Goal: Task Accomplishment & Management: Complete application form

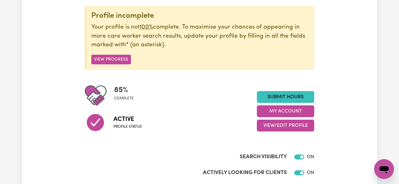
scroll to position [76, 0]
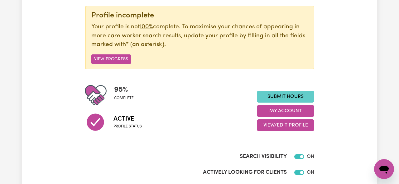
click at [297, 97] on link "Submit Hours" at bounding box center [285, 97] width 57 height 12
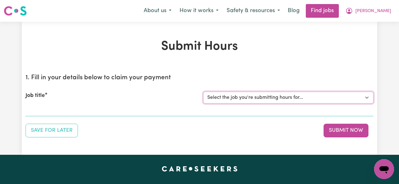
click at [248, 98] on select "Select the job you're submitting hours for... [[PERSON_NAME] (Rayne) Kalie] See…" at bounding box center [288, 98] width 170 height 12
select select "14860"
click at [203, 92] on select "Select the job you're submitting hours for... [[PERSON_NAME] (Rayne) Kalie] See…" at bounding box center [288, 98] width 170 height 12
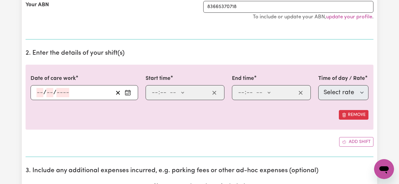
scroll to position [148, 0]
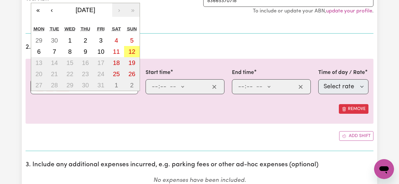
click at [40, 86] on div "/ / « ‹ [DATE] › » Mon Tue Wed Thu Fri Sat Sun 29 30 1 2 3 4 5 6 7 8 9 10 11 12…" at bounding box center [85, 86] width 108 height 15
click at [40, 54] on abbr "6" at bounding box center [38, 51] width 3 height 7
type input "[DATE]"
type input "6"
type input "10"
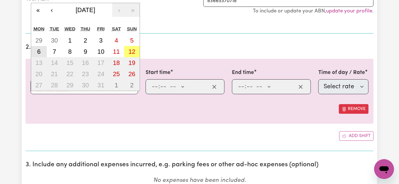
type input "2025"
select select "13"
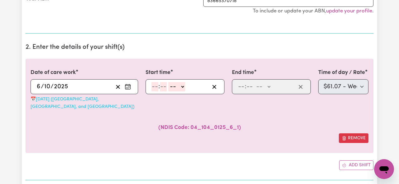
click at [155, 86] on input "number" at bounding box center [154, 86] width 7 height 9
type input "7"
type input "00"
click at [176, 87] on select "-- AM PM" at bounding box center [175, 86] width 17 height 9
select select "pm"
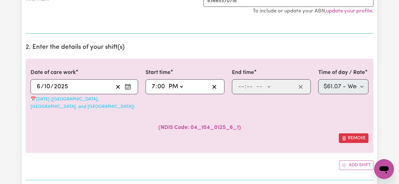
click at [167, 82] on select "-- AM PM" at bounding box center [175, 86] width 17 height 9
type input "19:00"
type input "0"
click at [154, 85] on input "7" at bounding box center [153, 86] width 4 height 9
type input "15:00"
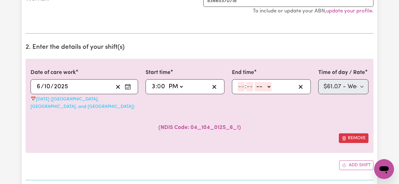
type input "3"
click at [240, 85] on input "number" at bounding box center [241, 86] width 7 height 9
click at [240, 85] on input "7" at bounding box center [240, 86] width 4 height 9
type input "12"
type input "0"
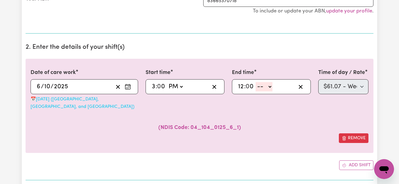
click at [242, 89] on input "12" at bounding box center [241, 86] width 6 height 9
type input "7"
click at [268, 93] on div "7 : 0 0 -- AM PM" at bounding box center [271, 86] width 79 height 15
click at [268, 87] on select "-- AM PM" at bounding box center [261, 86] width 17 height 9
select select "pm"
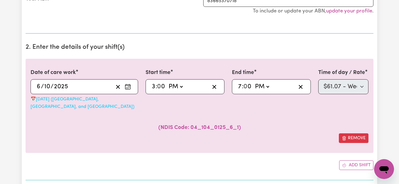
click at [254, 82] on select "-- AM PM" at bounding box center [261, 86] width 17 height 9
type input "19:00"
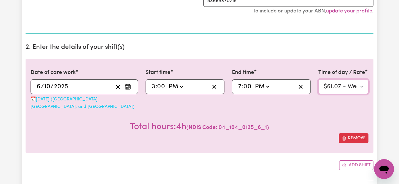
click at [340, 81] on select "Select rate $61.07 - Weekday Daytime - Assistance to access community, social a…" at bounding box center [343, 86] width 50 height 15
select select "14"
click at [318, 79] on select "Select rate $61.07 - Weekday Daytime - Assistance to access community, social a…" at bounding box center [343, 86] width 50 height 15
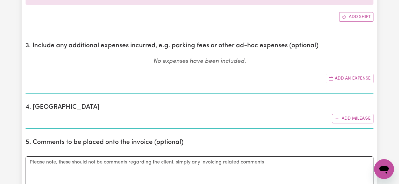
scroll to position [296, 0]
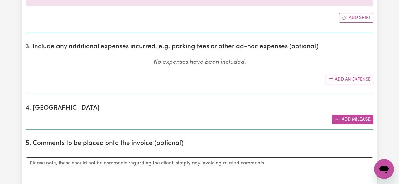
click at [365, 115] on button "Add mileage" at bounding box center [352, 120] width 41 height 10
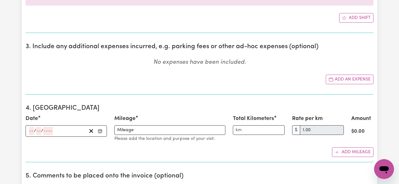
click at [32, 127] on input "number" at bounding box center [31, 131] width 5 height 8
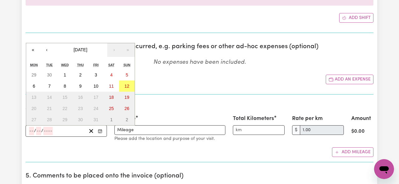
click at [171, 105] on h2 "4. [GEOGRAPHIC_DATA]" at bounding box center [200, 109] width 348 height 8
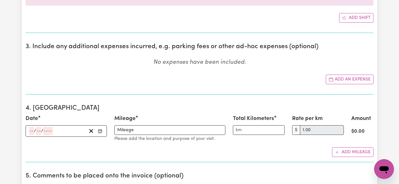
click at [31, 127] on input "number" at bounding box center [31, 131] width 5 height 8
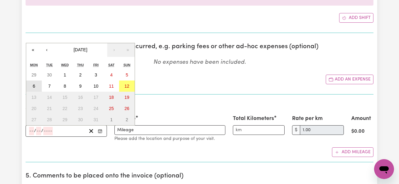
click at [35, 81] on button "6" at bounding box center [34, 86] width 16 height 11
type input "[DATE]"
type input "6"
type input "10"
type input "2025"
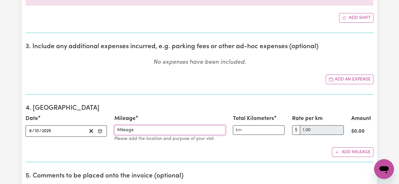
click at [151, 126] on input "Mileage" at bounding box center [169, 131] width 111 height 10
click at [254, 126] on input "Total Kilometers" at bounding box center [259, 131] width 52 height 10
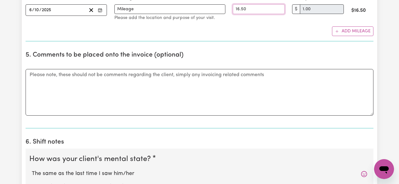
scroll to position [418, 0]
type input "16.50"
click at [204, 91] on textarea "Comments" at bounding box center [200, 92] width 348 height 47
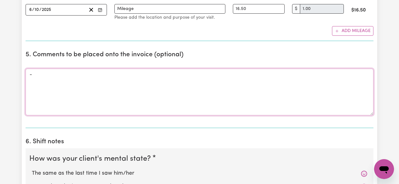
type textarea "-"
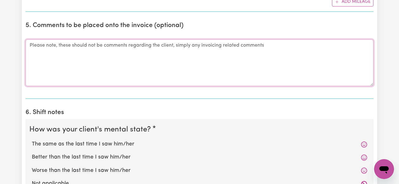
scroll to position [454, 0]
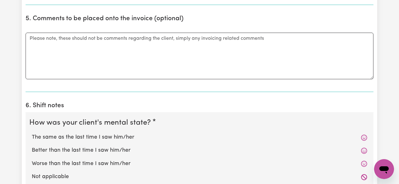
click at [202, 144] on div "Better than the last time I saw him/her" at bounding box center [199, 150] width 340 height 13
click at [365, 134] on span at bounding box center [364, 137] width 6 height 7
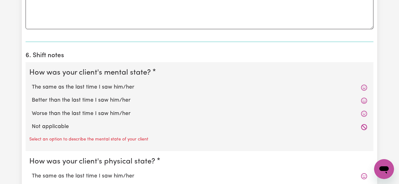
scroll to position [505, 0]
click at [362, 84] on icon at bounding box center [364, 87] width 6 height 6
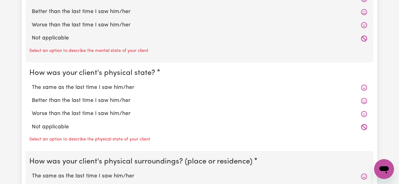
scroll to position [593, 0]
click at [362, 84] on icon at bounding box center [364, 87] width 6 height 6
click at [362, 98] on icon at bounding box center [364, 101] width 6 height 6
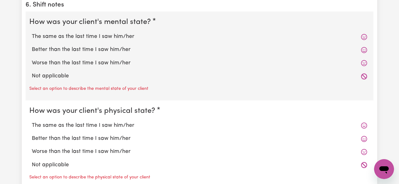
scroll to position [550, 0]
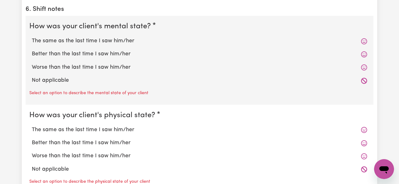
click at [359, 50] on label "Better than the last time I saw him/her" at bounding box center [199, 54] width 335 height 8
click at [32, 50] on input "Better than the last time I saw him/her" at bounding box center [31, 50] width 0 height 0
radio input "true"
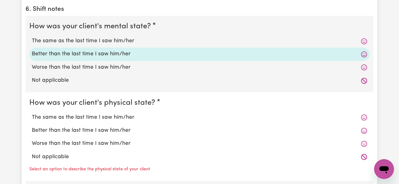
click at [359, 50] on label "Better than the last time I saw him/her" at bounding box center [199, 54] width 335 height 8
click at [32, 50] on input "Better than the last time I saw him/her" at bounding box center [31, 50] width 0 height 0
click at [335, 127] on label "Better than the last time I saw him/her" at bounding box center [199, 131] width 335 height 8
click at [32, 127] on input "Better than the last time I saw him/her" at bounding box center [31, 127] width 0 height 0
radio input "true"
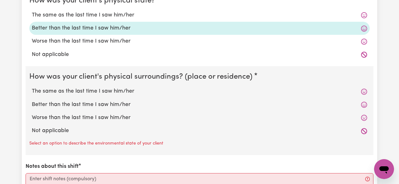
scroll to position [653, 0]
click at [139, 100] on label "Better than the last time I saw him/her" at bounding box center [199, 104] width 335 height 8
click at [32, 100] on input "Better than the last time I saw him/her" at bounding box center [31, 100] width 0 height 0
radio input "true"
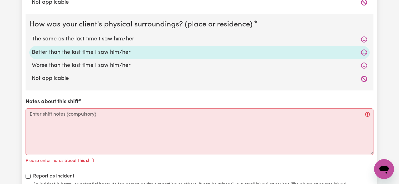
scroll to position [707, 0]
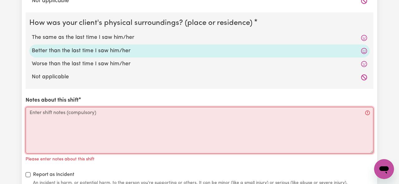
click at [124, 111] on textarea "Notes about this shift" at bounding box center [200, 130] width 348 height 47
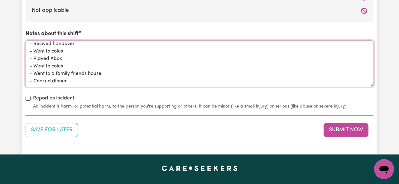
scroll to position [7, 0]
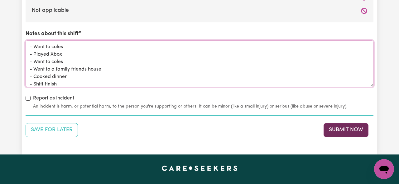
type textarea "- Recived handover - Went to coles - Played Xbox - Went to coles - Went to a fa…"
click at [332, 123] on button "Submit Now" at bounding box center [345, 130] width 45 height 14
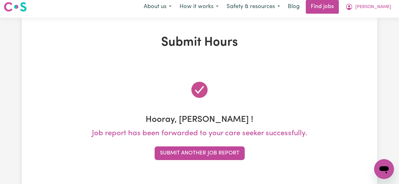
scroll to position [0, 0]
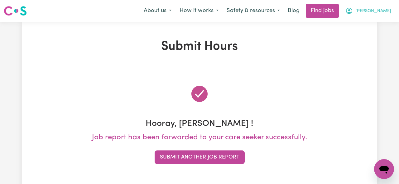
click at [376, 17] on button "[PERSON_NAME]" at bounding box center [368, 10] width 54 height 13
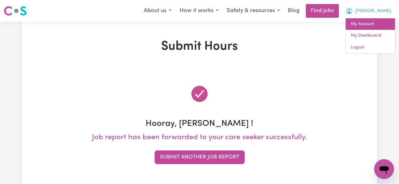
click at [369, 22] on link "My Account" at bounding box center [370, 24] width 49 height 12
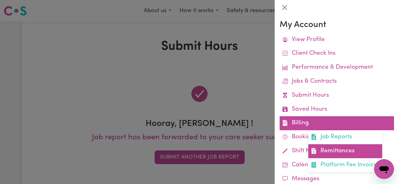
click at [338, 157] on link "Remittances" at bounding box center [345, 152] width 74 height 14
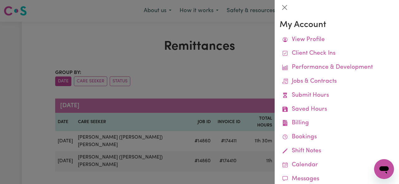
click at [208, 132] on div at bounding box center [199, 92] width 399 height 184
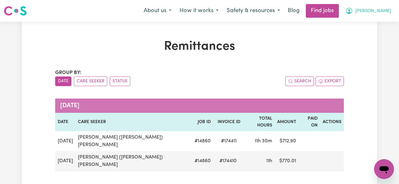
click at [353, 8] on icon "My Account" at bounding box center [348, 10] width 7 height 7
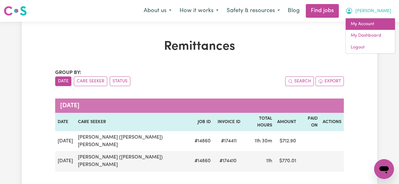
click at [381, 22] on link "My Account" at bounding box center [370, 24] width 49 height 12
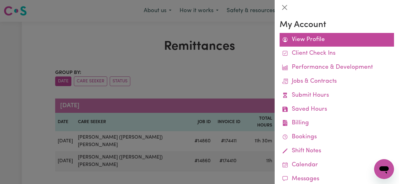
click at [318, 36] on link "View Profile" at bounding box center [337, 40] width 114 height 14
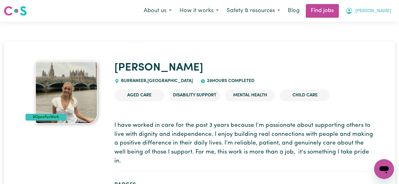
click at [385, 8] on span "[PERSON_NAME]" at bounding box center [373, 11] width 36 height 7
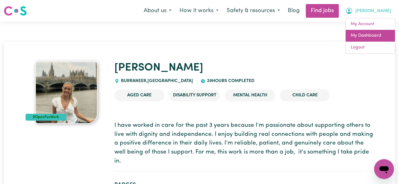
click at [376, 37] on link "My Dashboard" at bounding box center [370, 36] width 49 height 12
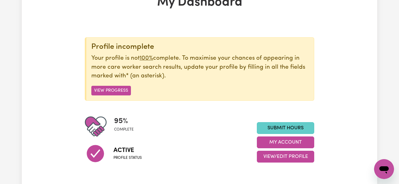
click at [281, 124] on link "Submit Hours" at bounding box center [285, 128] width 57 height 12
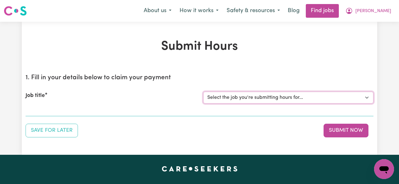
click at [220, 100] on select "Select the job you're submitting hours for... [[PERSON_NAME] (Rayne) Kalie] See…" at bounding box center [288, 98] width 170 height 12
select select "14860"
click at [203, 92] on select "Select the job you're submitting hours for... [[PERSON_NAME] (Rayne) Kalie] See…" at bounding box center [288, 98] width 170 height 12
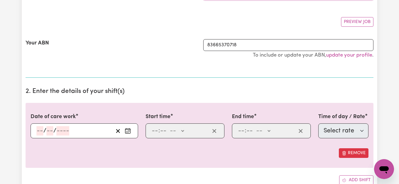
scroll to position [105, 0]
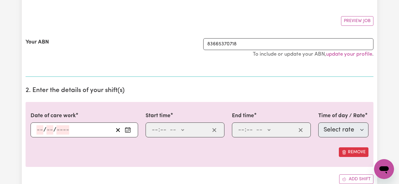
click at [42, 132] on input "number" at bounding box center [39, 130] width 7 height 9
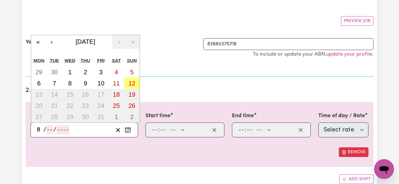
type input "8"
type input "10"
type input "0002-10-08"
type input "2"
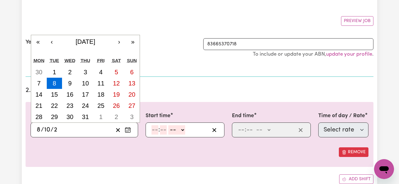
type input "0020-10-08"
type input "202"
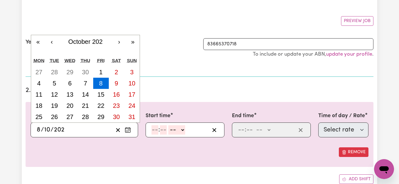
type input "[DATE]"
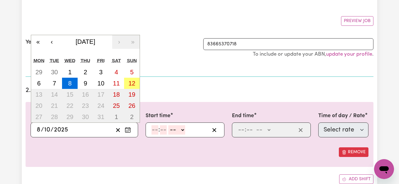
type input "2025"
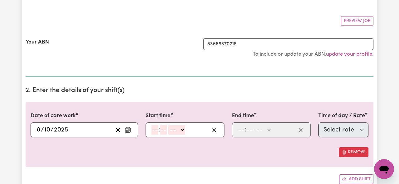
click at [151, 129] on input "number" at bounding box center [154, 130] width 7 height 9
type input "8"
type input "00"
click at [177, 130] on select "-- AM PM" at bounding box center [175, 130] width 17 height 9
select select "am"
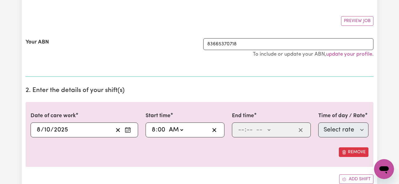
click at [168, 126] on select "-- AM PM" at bounding box center [175, 130] width 17 height 9
type input "08:00"
type input "0"
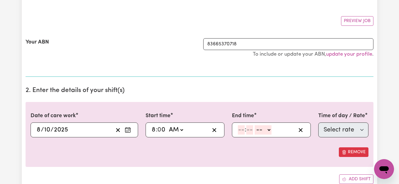
click at [240, 127] on input "number" at bounding box center [241, 130] width 7 height 9
type input "7"
type input "00"
click at [268, 124] on div "7 : 00 -- AM PM" at bounding box center [271, 130] width 79 height 15
click at [266, 128] on select "-- AM PM" at bounding box center [261, 130] width 17 height 9
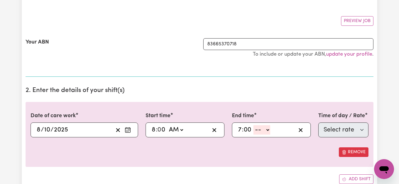
select select "pm"
click at [254, 126] on select "-- AM PM" at bounding box center [261, 130] width 17 height 9
type input "19:00"
type input "0"
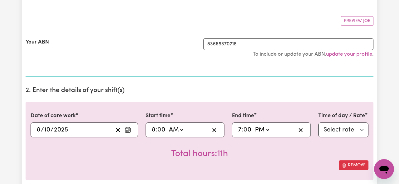
click at [345, 138] on div "Total hours: 11h" at bounding box center [200, 149] width 338 height 23
click at [345, 130] on select "Select rate $61.07 - Weekday Daytime - Assistance to access community, social a…" at bounding box center [343, 130] width 50 height 15
select select "13"
click at [318, 123] on select "Select rate $61.07 - Weekday Daytime - Assistance to access community, social a…" at bounding box center [343, 130] width 50 height 15
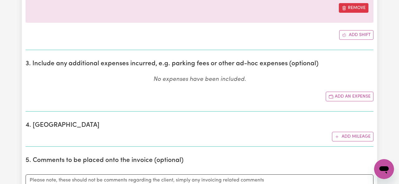
scroll to position [295, 0]
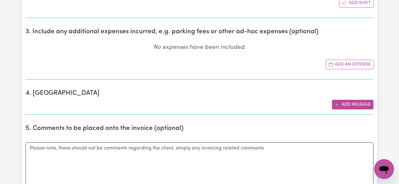
click at [358, 104] on button "Add mileage" at bounding box center [352, 105] width 41 height 10
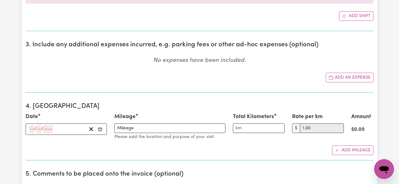
scroll to position [296, 0]
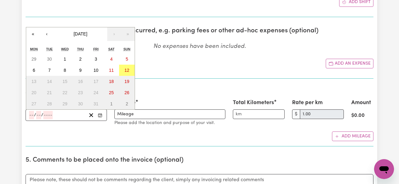
click at [30, 112] on input "number" at bounding box center [31, 115] width 5 height 8
type input "9"
click at [30, 115] on input "9" at bounding box center [30, 115] width 3 height 8
type input "8"
type input "10"
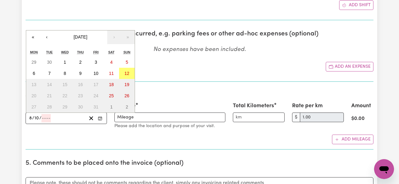
scroll to position [301, 0]
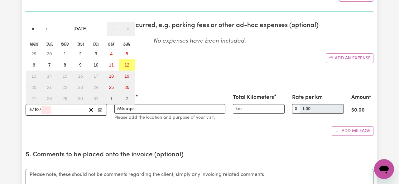
type input "0002-10-08"
type input "2"
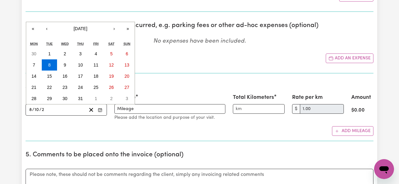
type input "0020-10-08"
type input "20"
type input "0202-10-08"
type input "202"
type input "[DATE]"
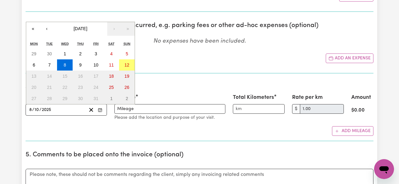
type input "2025"
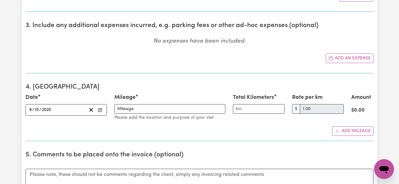
click at [176, 81] on section "4. Mileage Date [DATE] [DATE] « ‹ [DATE] › » Mon Tue Wed Thu Fri Sat Sun 29 30 …" at bounding box center [200, 110] width 348 height 63
click at [139, 110] on input "Mileage" at bounding box center [169, 109] width 111 height 10
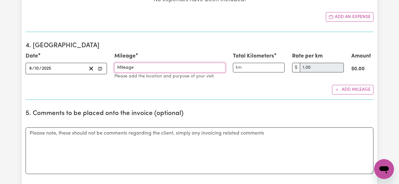
scroll to position [343, 0]
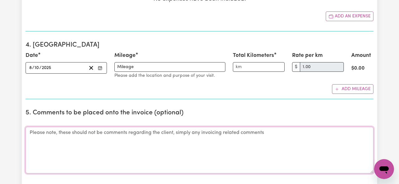
click at [137, 144] on textarea "Comments" at bounding box center [200, 150] width 348 height 47
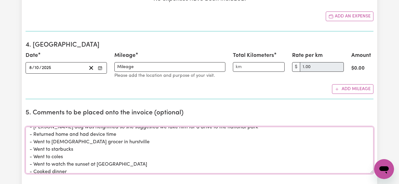
scroll to position [14, 0]
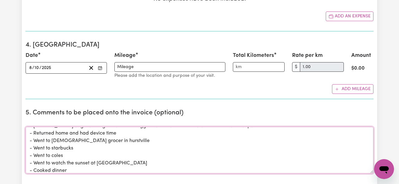
type textarea "- Arrived on shift - [PERSON_NAME] dog was heightned so she suggested we take h…"
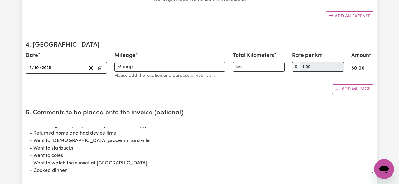
click at [326, 62] on div "Rate per km $ 1.00" at bounding box center [318, 62] width 52 height 20
click at [258, 65] on input "Total Kilometers" at bounding box center [259, 67] width 52 height 10
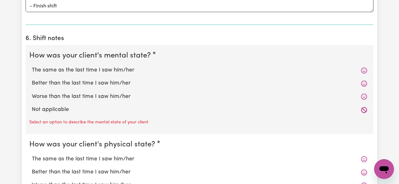
scroll to position [501, 0]
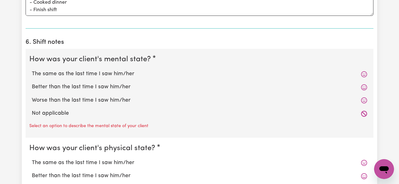
type input "109"
click at [364, 87] on icon at bounding box center [364, 87] width 6 height 6
click at [350, 88] on label "Better than the last time I saw him/her" at bounding box center [199, 87] width 335 height 8
click at [32, 83] on input "Better than the last time I saw him/her" at bounding box center [31, 83] width 0 height 0
radio input "true"
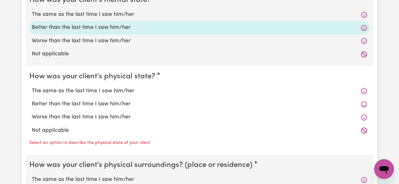
scroll to position [577, 0]
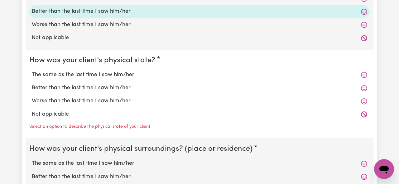
click at [352, 85] on label "Better than the last time I saw him/her" at bounding box center [199, 88] width 335 height 8
click at [32, 84] on input "Better than the last time I saw him/her" at bounding box center [31, 84] width 0 height 0
radio input "true"
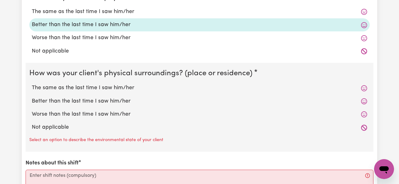
click at [345, 99] on label "Better than the last time I saw him/her" at bounding box center [199, 102] width 335 height 8
click at [32, 98] on input "Better than the last time I saw him/her" at bounding box center [31, 97] width 0 height 0
radio input "true"
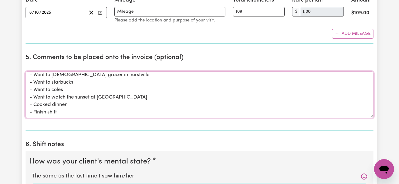
scroll to position [0, 0]
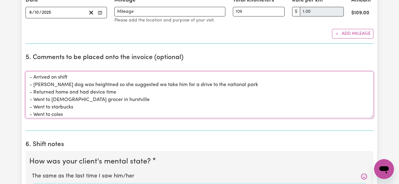
drag, startPoint x: 73, startPoint y: 115, endPoint x: 36, endPoint y: 43, distance: 81.0
click at [36, 43] on div "1. Fill in your details below to claim your payment Job title Select the job yo…" at bounding box center [200, 88] width 348 height 835
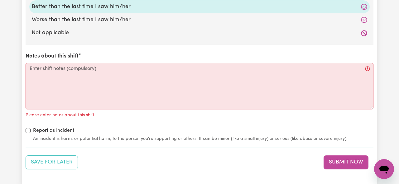
scroll to position [736, 0]
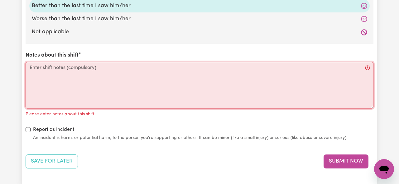
click at [72, 91] on textarea "Notes about this shift" at bounding box center [200, 85] width 348 height 47
paste textarea "- Arrived on shift - [PERSON_NAME] dog was heightned so she suggested we take h…"
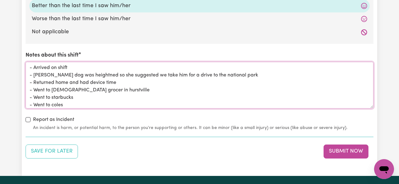
scroll to position [22, 0]
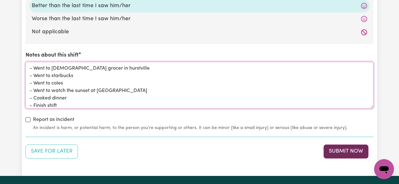
type textarea "- Arrived on shift - [PERSON_NAME] dog was heightned so she suggested we take h…"
click at [343, 154] on button "Submit Now" at bounding box center [345, 152] width 45 height 14
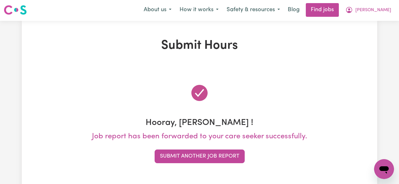
scroll to position [0, 0]
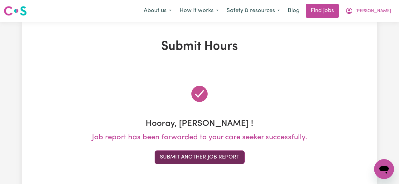
click at [228, 162] on button "Submit Another Job Report" at bounding box center [200, 158] width 90 height 14
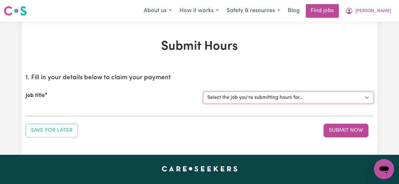
click at [249, 97] on select "Select the job you're submitting hours for... [[PERSON_NAME] (Rayne) Kalie] See…" at bounding box center [288, 98] width 170 height 12
select select "14860"
click at [203, 92] on select "Select the job you're submitting hours for... [[PERSON_NAME] (Rayne) Kalie] See…" at bounding box center [288, 98] width 170 height 12
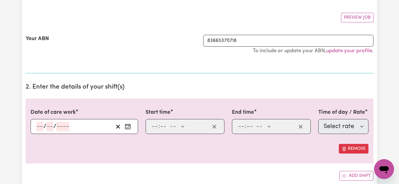
scroll to position [112, 0]
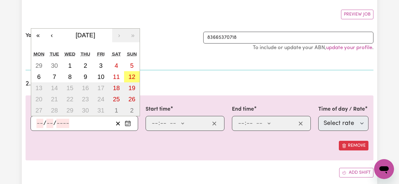
click at [41, 124] on input "number" at bounding box center [39, 123] width 7 height 9
type input "9"
click at [85, 73] on button "9" at bounding box center [86, 76] width 16 height 11
type input "[DATE]"
type input "10"
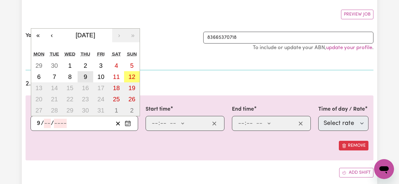
type input "2025"
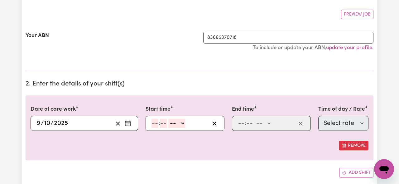
click at [155, 126] on input "number" at bounding box center [154, 123] width 7 height 9
type input "8"
type input "00"
click at [175, 120] on select "-- AM PM" at bounding box center [175, 123] width 17 height 9
select select "am"
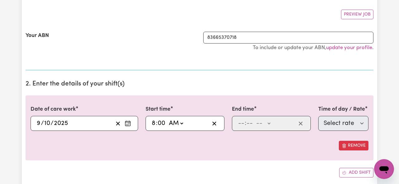
click at [168, 119] on select "-- AM PM" at bounding box center [175, 123] width 17 height 9
type input "08:00"
type input "0"
click at [239, 122] on input "number" at bounding box center [241, 123] width 7 height 9
type input "7"
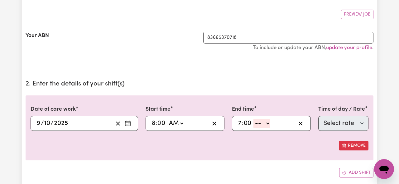
type input "00"
click at [264, 124] on select "-- AM PM" at bounding box center [261, 123] width 17 height 9
select select "pm"
click at [254, 119] on select "-- AM PM" at bounding box center [261, 123] width 17 height 9
type input "19:00"
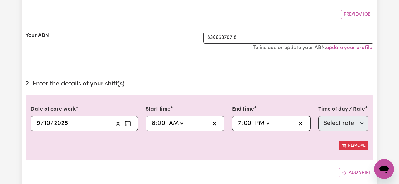
type input "0"
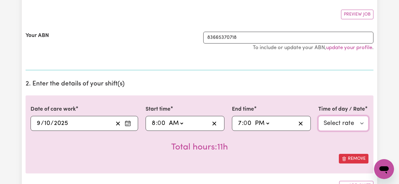
click at [333, 123] on select "Select rate $61.07 - Weekday Daytime - Assistance to access community, social a…" at bounding box center [343, 123] width 50 height 15
select select "13"
click at [318, 116] on select "Select rate $61.07 - Weekday Daytime - Assistance to access community, social a…" at bounding box center [343, 123] width 50 height 15
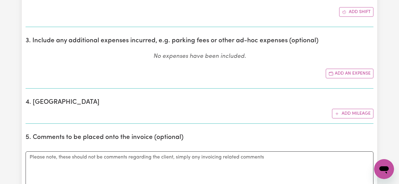
scroll to position [289, 0]
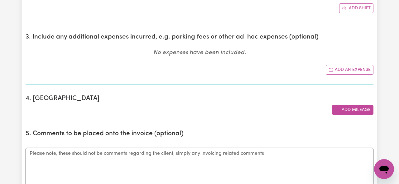
click at [358, 110] on button "Add mileage" at bounding box center [352, 110] width 41 height 10
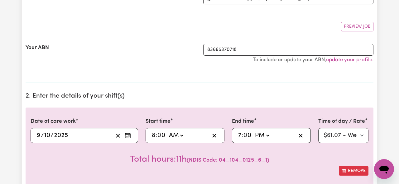
scroll to position [0, 0]
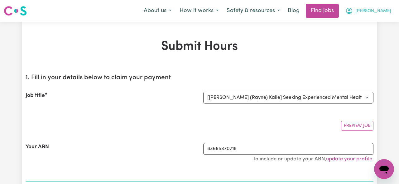
click at [382, 4] on button "[PERSON_NAME]" at bounding box center [368, 10] width 54 height 13
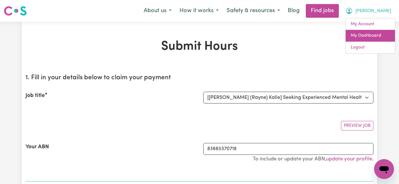
click at [372, 36] on link "My Dashboard" at bounding box center [370, 36] width 49 height 12
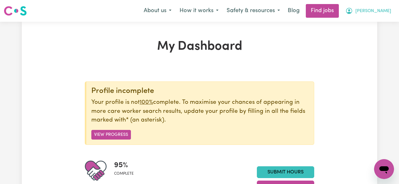
click at [381, 15] on button "[PERSON_NAME]" at bounding box center [368, 10] width 54 height 13
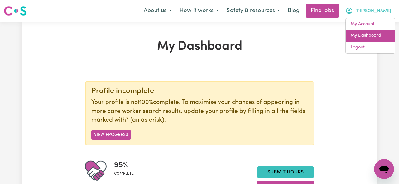
click at [373, 39] on link "My Dashboard" at bounding box center [370, 36] width 49 height 12
click at [377, 39] on link "My Dashboard" at bounding box center [370, 36] width 49 height 12
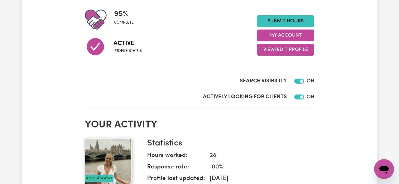
scroll to position [152, 0]
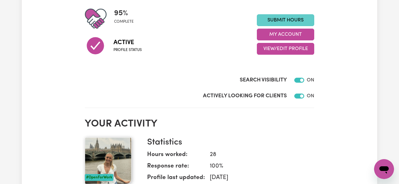
click at [290, 20] on link "Submit Hours" at bounding box center [285, 20] width 57 height 12
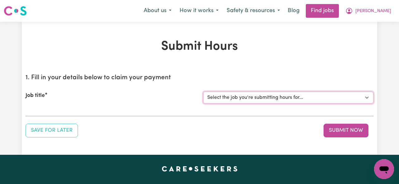
click at [252, 97] on select "Select the job you're submitting hours for... [[PERSON_NAME] (Rayne) Kalie] See…" at bounding box center [288, 98] width 170 height 12
select select "14860"
click at [203, 92] on select "Select the job you're submitting hours for... [[PERSON_NAME] (Rayne) Kalie] See…" at bounding box center [288, 98] width 170 height 12
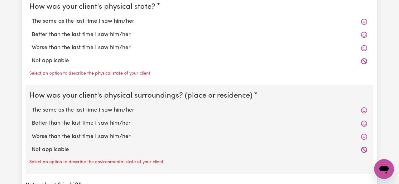
scroll to position [706, 0]
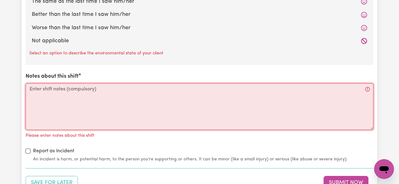
click at [226, 96] on textarea "Notes about this shift" at bounding box center [200, 107] width 348 height 47
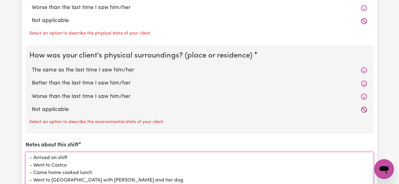
scroll to position [617, 0]
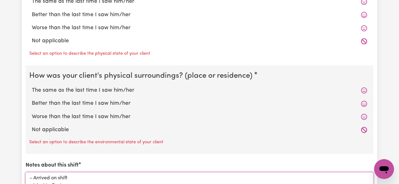
type textarea "- Arrived on shift - Went to Costco - Came home cooked lunch - Went to [GEOGRAP…"
click at [366, 105] on icon at bounding box center [364, 104] width 6 height 6
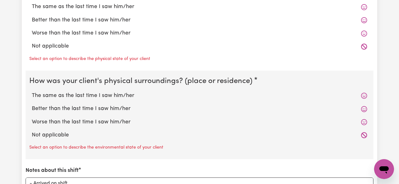
scroll to position [610, 0]
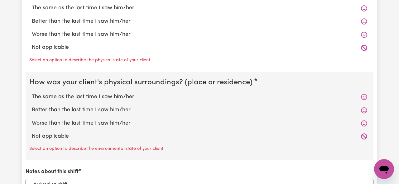
click at [361, 112] on icon at bounding box center [364, 111] width 6 height 6
click at [361, 110] on icon at bounding box center [364, 111] width 6 height 6
click at [98, 106] on div "Better than the last time I saw him/her" at bounding box center [199, 110] width 340 height 13
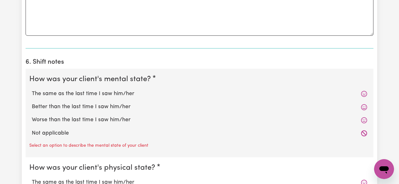
scroll to position [440, 0]
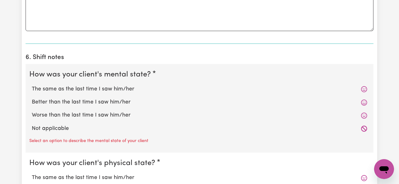
click at [363, 103] on icon at bounding box center [364, 103] width 6 height 6
click at [347, 104] on label "Better than the last time I saw him/her" at bounding box center [199, 102] width 335 height 8
click at [32, 98] on input "Better than the last time I saw him/her" at bounding box center [31, 98] width 0 height 0
radio input "true"
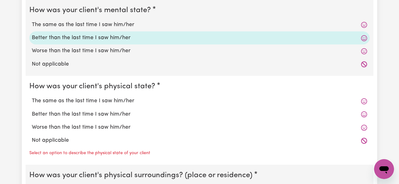
click at [346, 113] on label "Better than the last time I saw him/her" at bounding box center [199, 115] width 335 height 8
click at [32, 111] on input "Better than the last time I saw him/her" at bounding box center [31, 110] width 0 height 0
radio input "true"
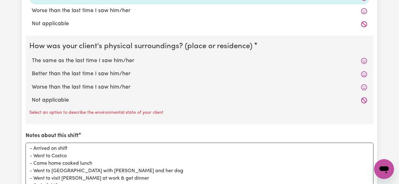
click at [341, 77] on label "Better than the last time I saw him/her" at bounding box center [199, 74] width 335 height 8
click at [32, 70] on input "Better than the last time I saw him/her" at bounding box center [31, 70] width 0 height 0
radio input "true"
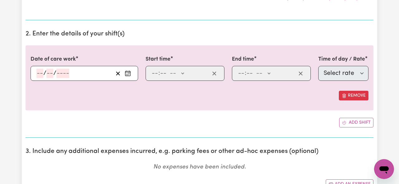
scroll to position [154, 0]
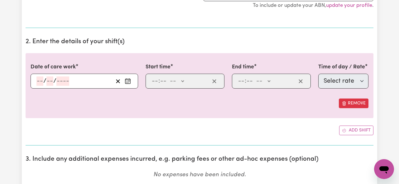
click at [39, 77] on div "/ /" at bounding box center [85, 81] width 108 height 15
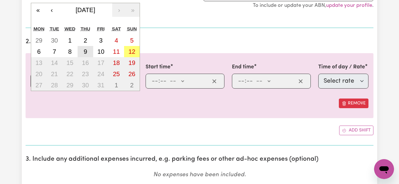
click at [91, 54] on button "9" at bounding box center [86, 51] width 16 height 11
type input "[DATE]"
type input "9"
type input "10"
type input "2025"
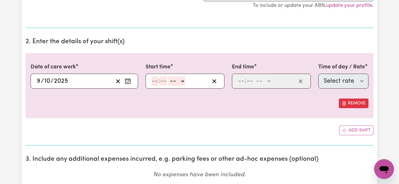
click at [154, 80] on input "number" at bounding box center [154, 81] width 7 height 9
click at [153, 82] on input "7" at bounding box center [153, 81] width 4 height 9
type input "8"
type input "00"
click at [178, 83] on select "-- AM PM" at bounding box center [175, 81] width 17 height 9
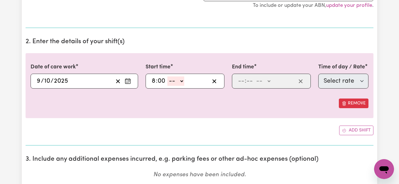
select select "am"
click at [168, 77] on select "-- AM PM" at bounding box center [175, 81] width 17 height 9
type input "08:00"
type input "0"
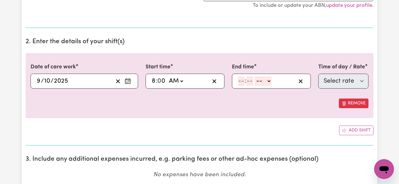
click at [232, 80] on div ": -- AM PM" at bounding box center [271, 81] width 79 height 15
click at [241, 80] on input "number" at bounding box center [241, 81] width 7 height 9
type input "7"
type input "00"
click at [260, 81] on select "-- AM PM" at bounding box center [261, 81] width 17 height 9
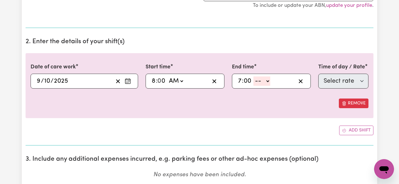
select select "pm"
click at [254, 77] on select "-- AM PM" at bounding box center [261, 81] width 17 height 9
type input "19:00"
type input "0"
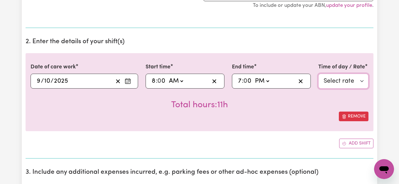
click at [342, 76] on select "Select rate $61.07 - Weekday Daytime - Assistance to access community, social a…" at bounding box center [343, 81] width 50 height 15
select select "13"
click at [318, 74] on select "Select rate $61.07 - Weekday Daytime - Assistance to access community, social a…" at bounding box center [343, 81] width 50 height 15
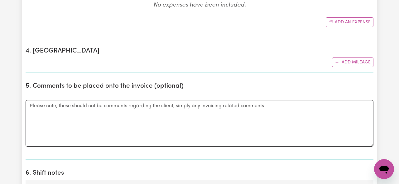
scroll to position [329, 0]
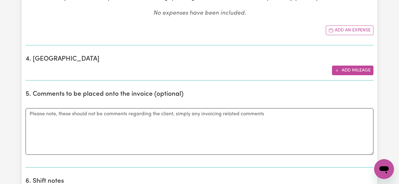
click at [347, 73] on button "Add mileage" at bounding box center [352, 71] width 41 height 10
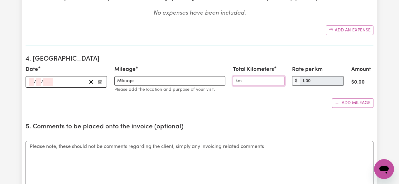
click at [259, 83] on input "Total Kilometers" at bounding box center [259, 81] width 52 height 10
type input "124.40"
click at [28, 79] on div "/ /" at bounding box center [57, 82] width 58 height 8
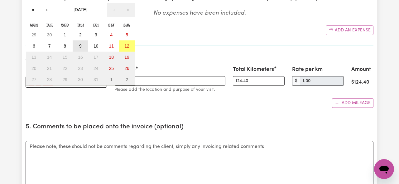
click at [82, 45] on button "9" at bounding box center [81, 46] width 16 height 11
type input "[DATE]"
type input "9"
type input "10"
type input "2025"
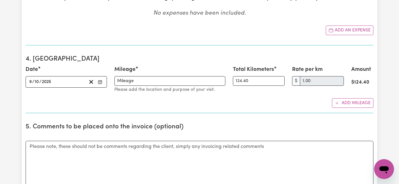
click at [34, 81] on span "/" at bounding box center [33, 81] width 2 height 5
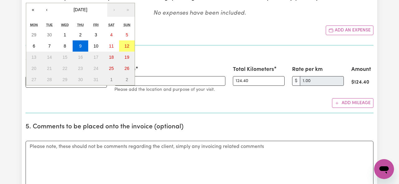
click at [44, 83] on div "[DATE] [DATE] « ‹ [DATE] › » Mon Tue Wed Thu Fri Sat Sun 29 30 1 2 3 4 5 6 7 8 …" at bounding box center [66, 82] width 81 height 12
click at [83, 43] on button "9" at bounding box center [81, 46] width 16 height 11
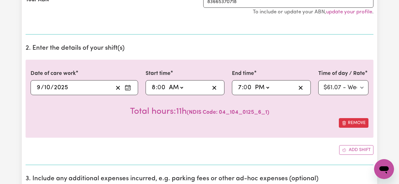
scroll to position [148, 0]
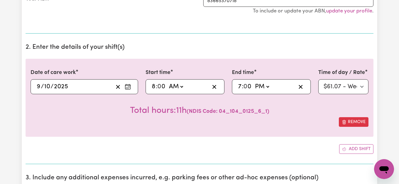
click at [101, 92] on div "[DATE] [DATE] « ‹ [DATE] › » Mon Tue Wed Thu Fri Sat Sun 29 30 1 2 3 4 5 6 7 8 …" at bounding box center [85, 86] width 108 height 15
click at [60, 88] on div "[DATE] [DATE] « ‹ [DATE] › » Mon Tue Wed Thu Fri Sat Sun 29 30 1 2 3 4 5 6 7 8 …" at bounding box center [85, 86] width 108 height 15
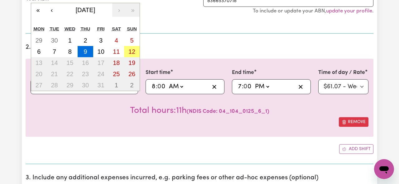
click at [79, 100] on div "Total hours: 11h ( NDIS Code: 04_104_0125_6_1 )" at bounding box center [200, 105] width 338 height 23
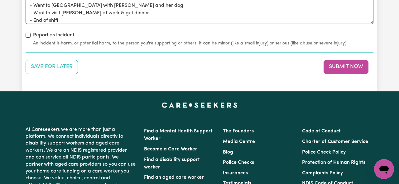
scroll to position [822, 0]
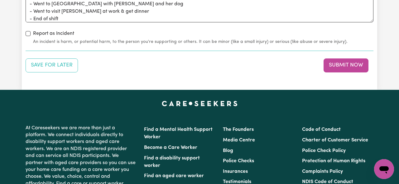
click at [341, 64] on button "Submit Now" at bounding box center [345, 66] width 45 height 14
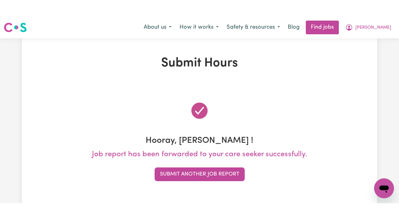
scroll to position [0, 0]
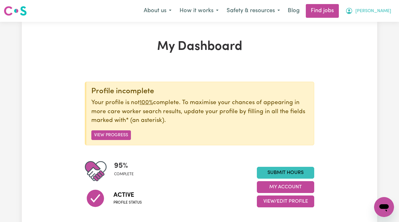
click at [383, 7] on button "[PERSON_NAME]" at bounding box center [368, 10] width 54 height 13
click at [378, 25] on link "My Account" at bounding box center [370, 24] width 49 height 12
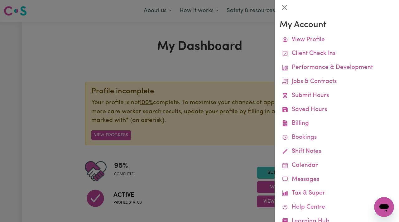
click at [208, 83] on div at bounding box center [199, 111] width 399 height 222
